Goal: Find specific page/section: Find specific page/section

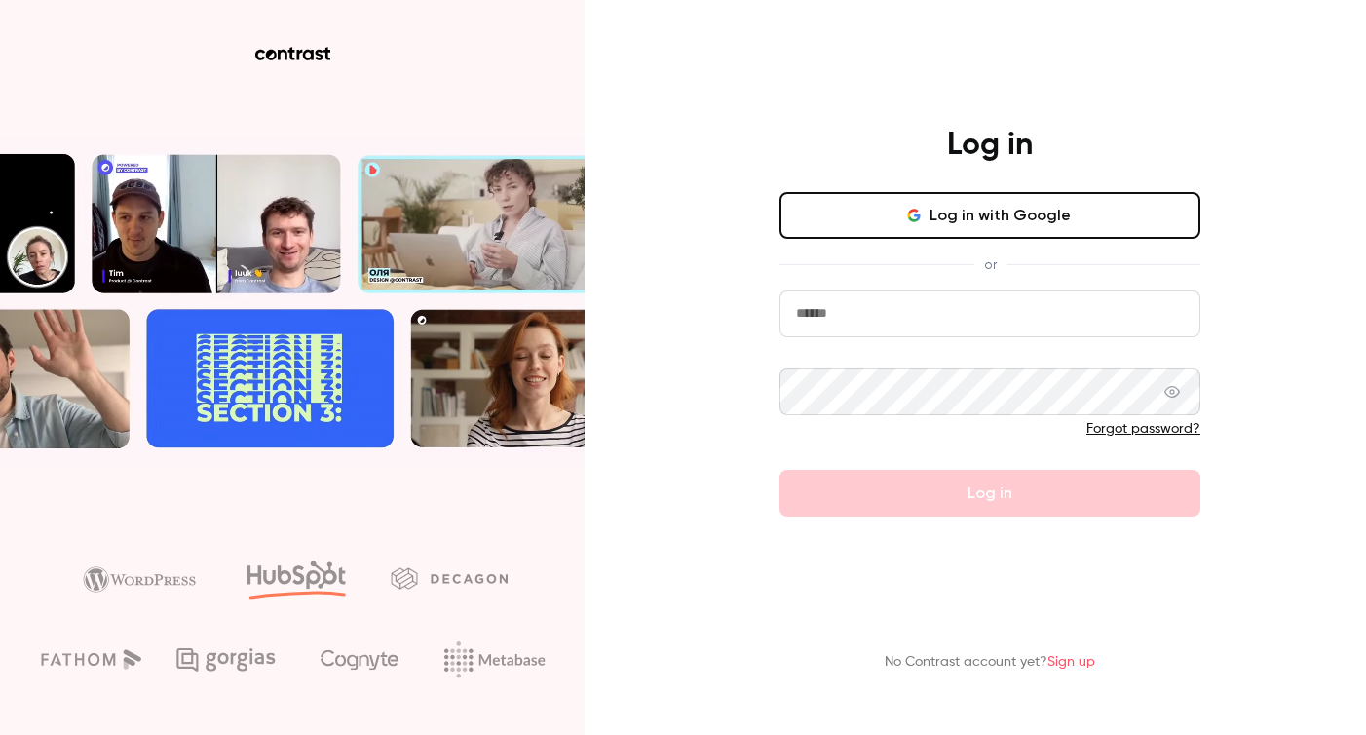
click at [1017, 221] on button "Log in with Google" at bounding box center [990, 215] width 421 height 47
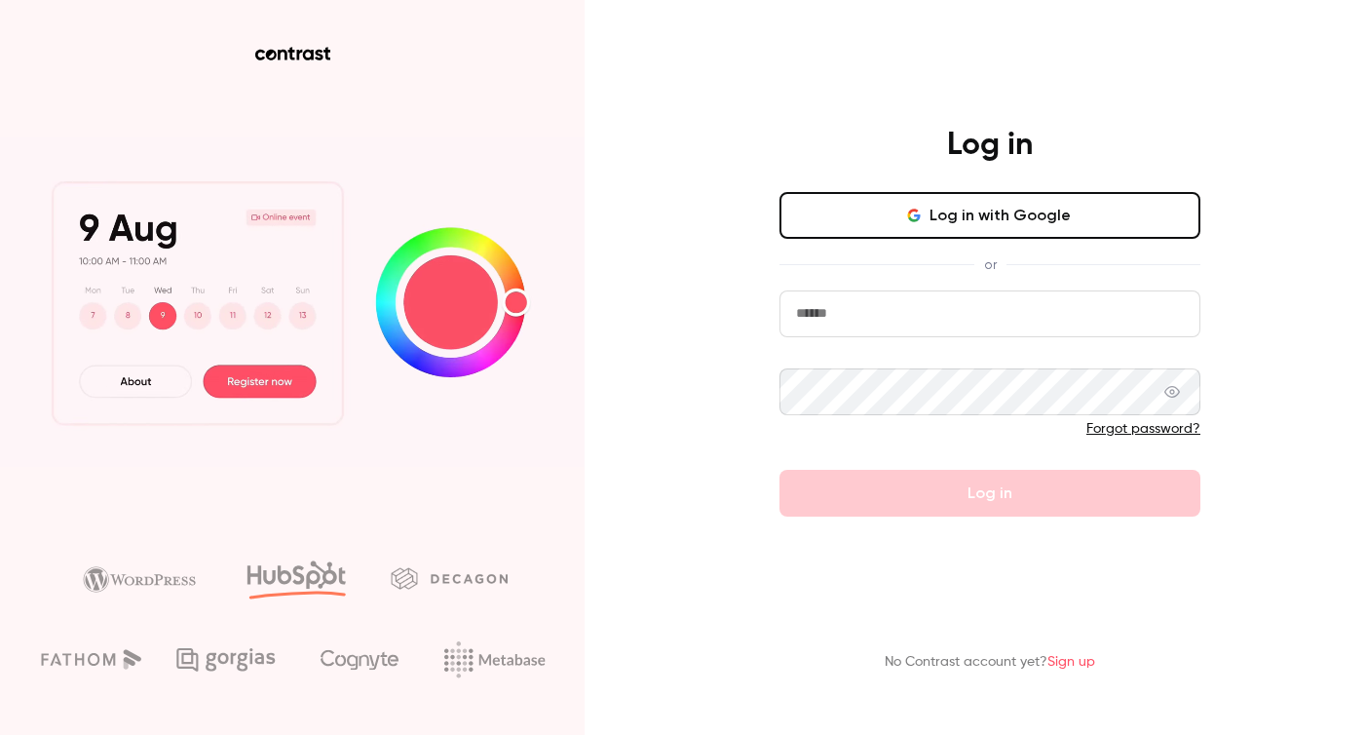
click at [901, 211] on button "Log in with Google" at bounding box center [990, 215] width 421 height 47
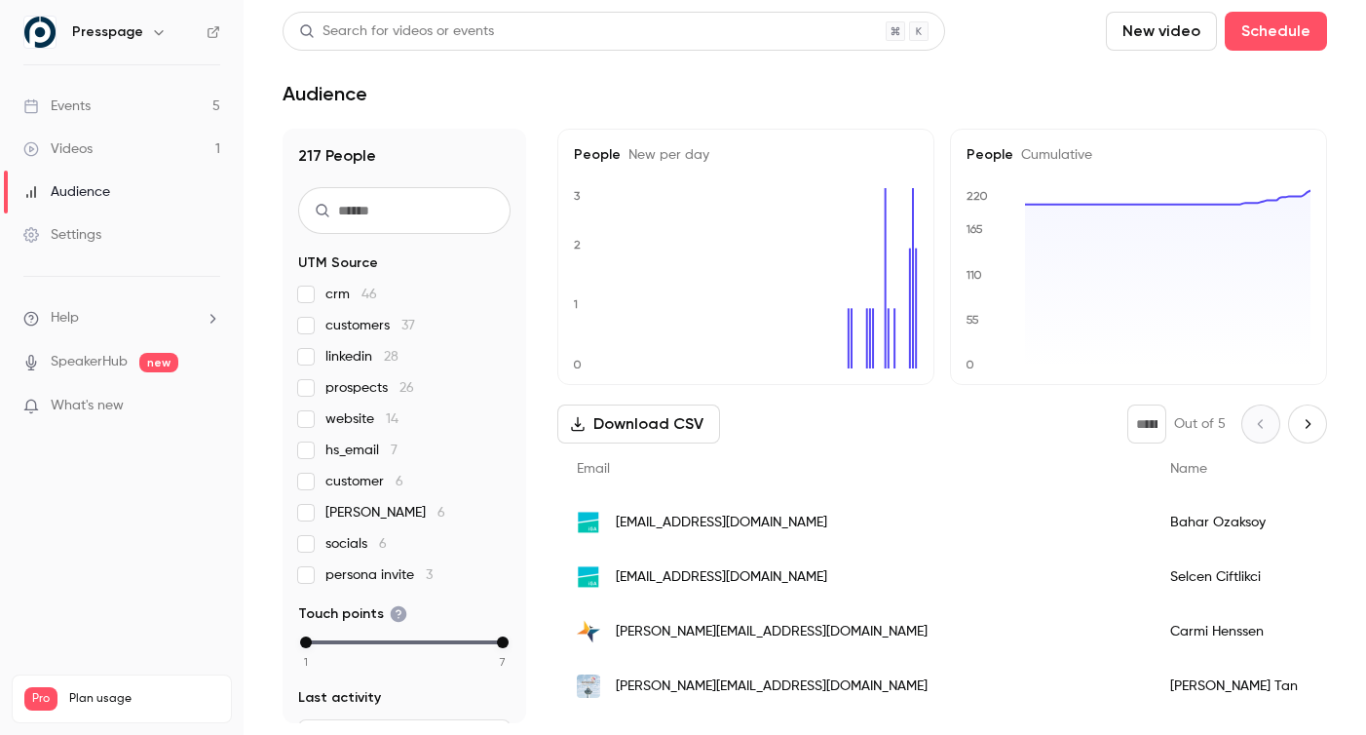
click at [98, 102] on link "Events 5" at bounding box center [122, 106] width 244 height 43
